Goal: Check status: Check status

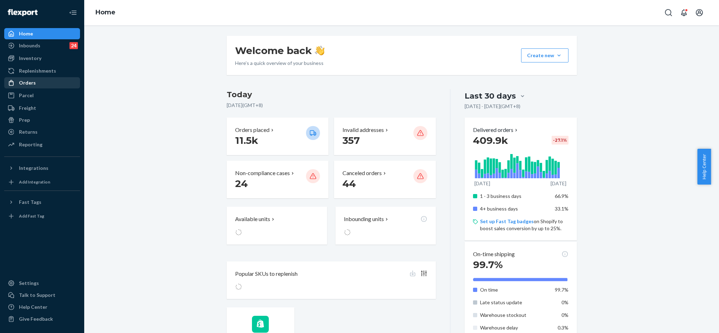
click at [40, 78] on div "Orders" at bounding box center [42, 83] width 74 height 10
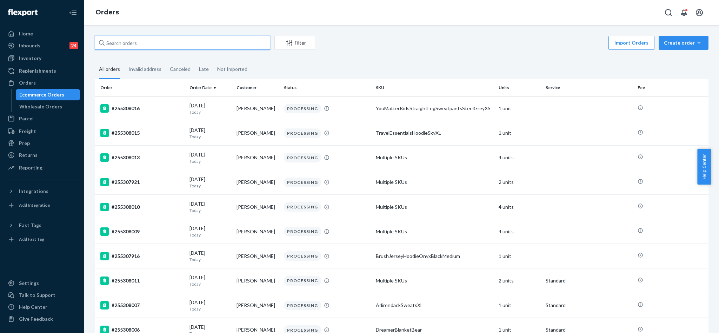
click at [162, 38] on input "text" at bounding box center [182, 43] width 175 height 14
paste input "252963461"
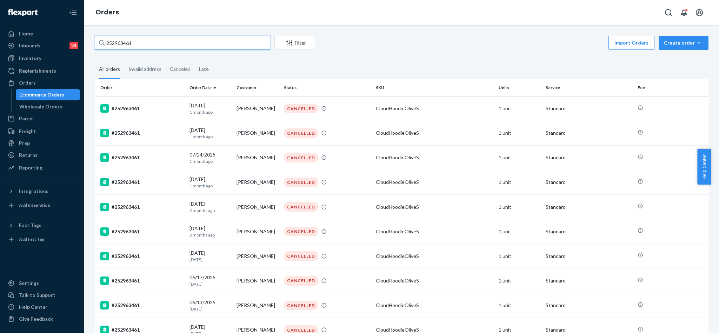
type input "252963461"
drag, startPoint x: 192, startPoint y: 43, endPoint x: 83, endPoint y: 22, distance: 110.1
click at [86, 21] on div "Orders 252963461 Filter Import Orders Create order Ecommerce order Removal orde…" at bounding box center [401, 166] width 635 height 333
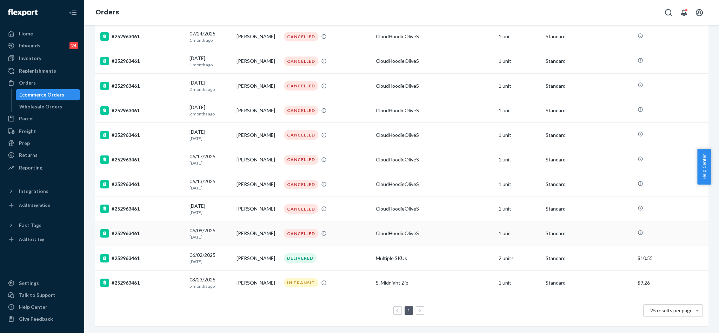
click at [356, 221] on td "CANCELLED" at bounding box center [327, 233] width 92 height 25
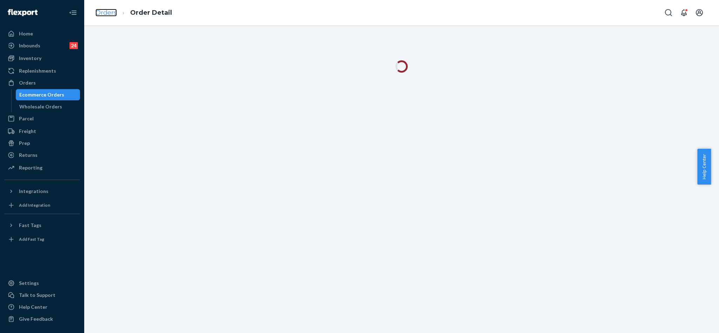
click at [109, 11] on link "Orders" at bounding box center [105, 13] width 21 height 8
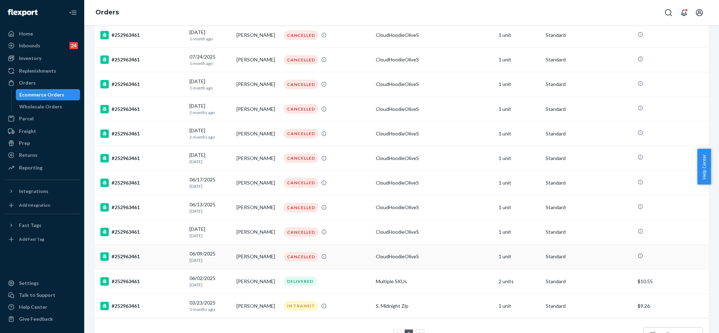
scroll to position [131, 0]
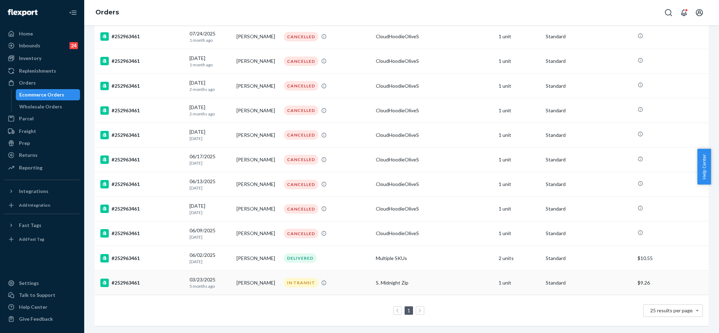
click at [130, 279] on div "#252963461" at bounding box center [141, 283] width 83 height 8
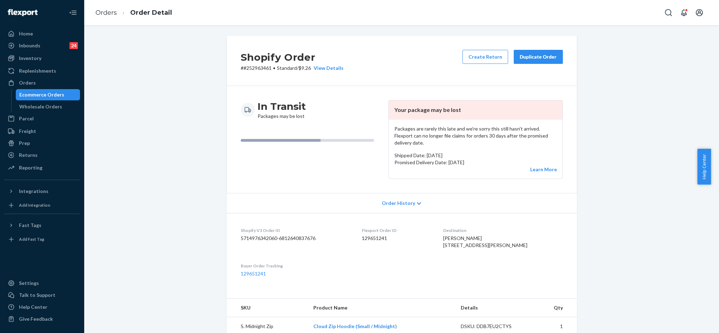
click at [525, 52] on button "Duplicate Order" at bounding box center [538, 57] width 49 height 14
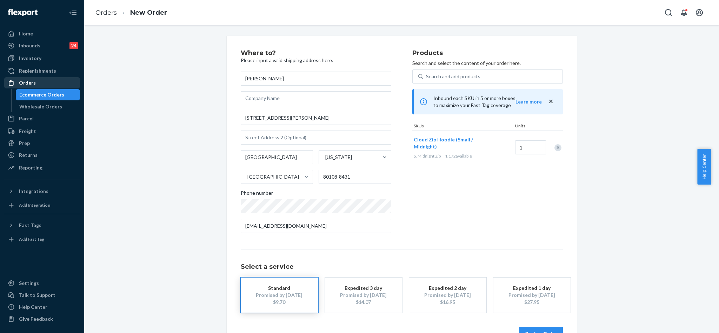
click at [35, 84] on div "Orders" at bounding box center [42, 83] width 74 height 10
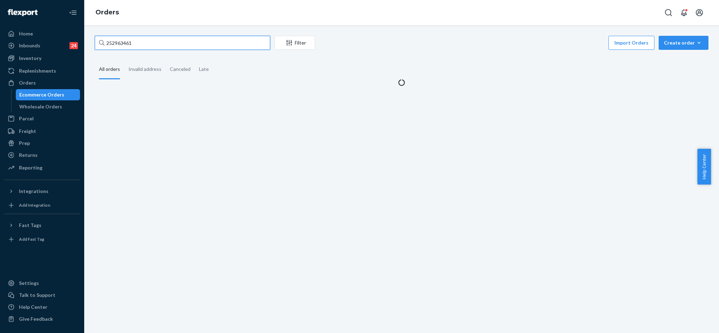
drag, startPoint x: 147, startPoint y: 45, endPoint x: 93, endPoint y: 31, distance: 56.6
click at [93, 31] on div "252963461 Filter Import Orders Create order Ecommerce order Removal order All o…" at bounding box center [401, 179] width 635 height 308
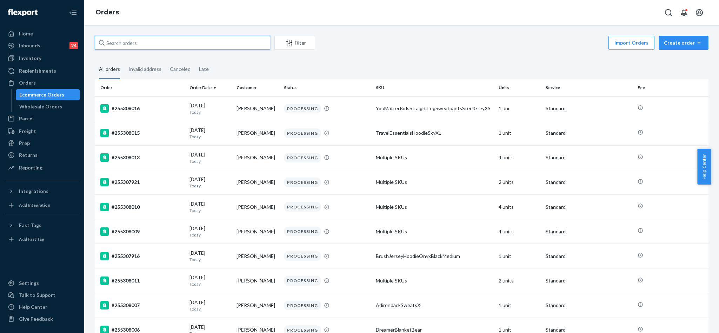
click at [163, 47] on input "text" at bounding box center [182, 43] width 175 height 14
paste input "[PERSON_NAME] View more details"
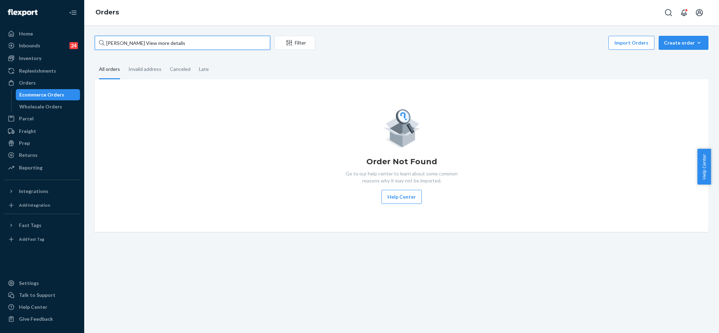
drag, startPoint x: 180, startPoint y: 42, endPoint x: 141, endPoint y: 42, distance: 38.6
click at [141, 42] on input "[PERSON_NAME] View more details" at bounding box center [182, 43] width 175 height 14
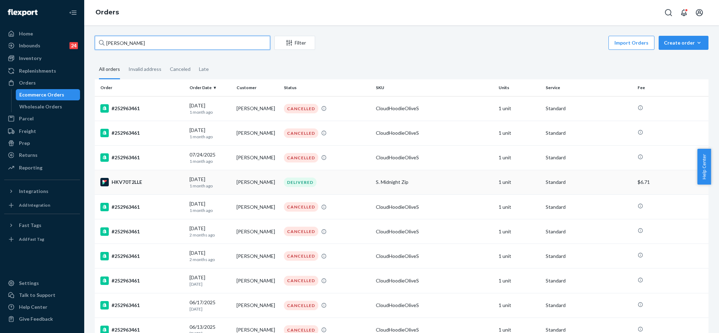
type input "[PERSON_NAME]"
click at [135, 184] on div "HKV70T2LLE" at bounding box center [141, 182] width 83 height 8
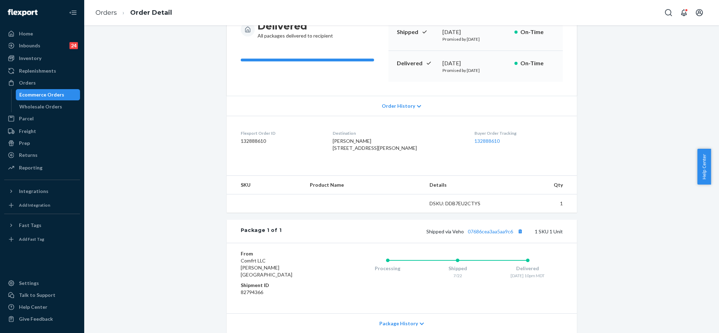
scroll to position [134, 0]
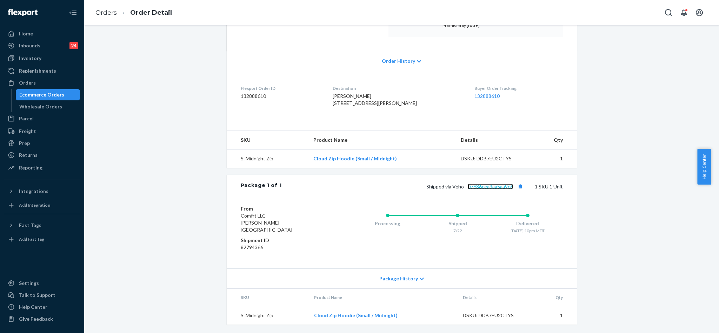
click at [487, 189] on link "07686cea3aa5aa9c6" at bounding box center [490, 186] width 45 height 6
